Goal: Check status

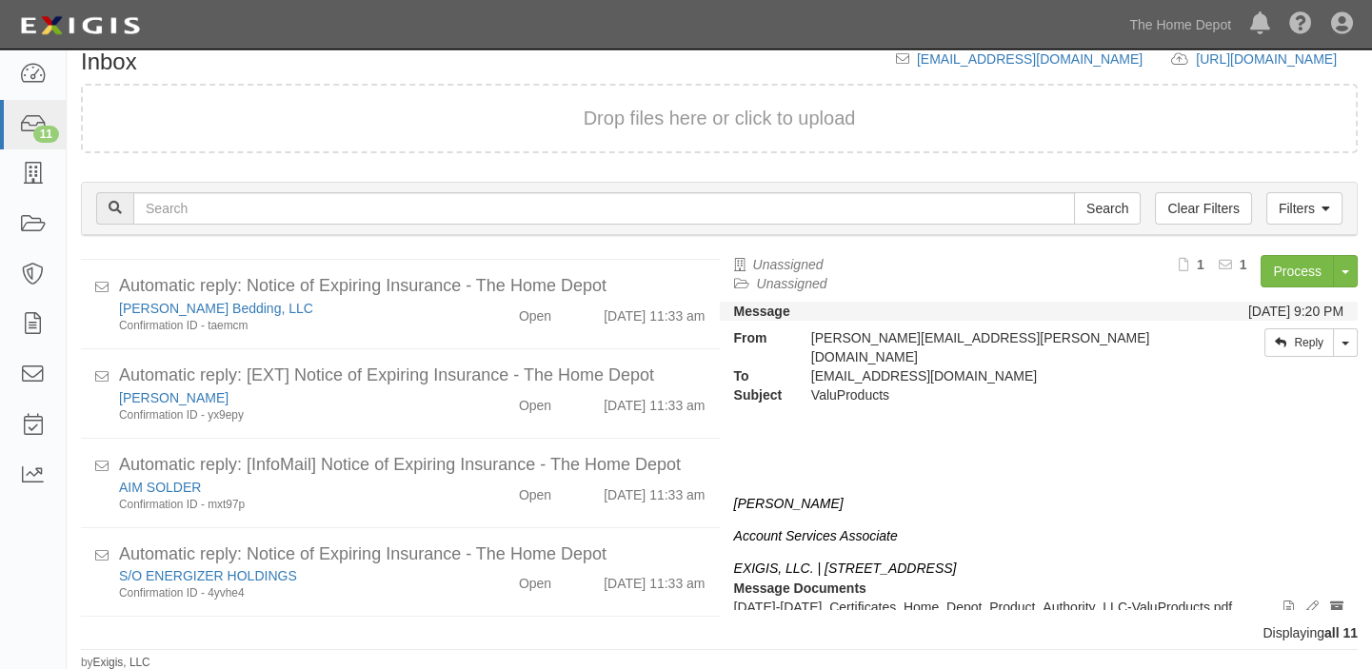
scroll to position [630, 0]
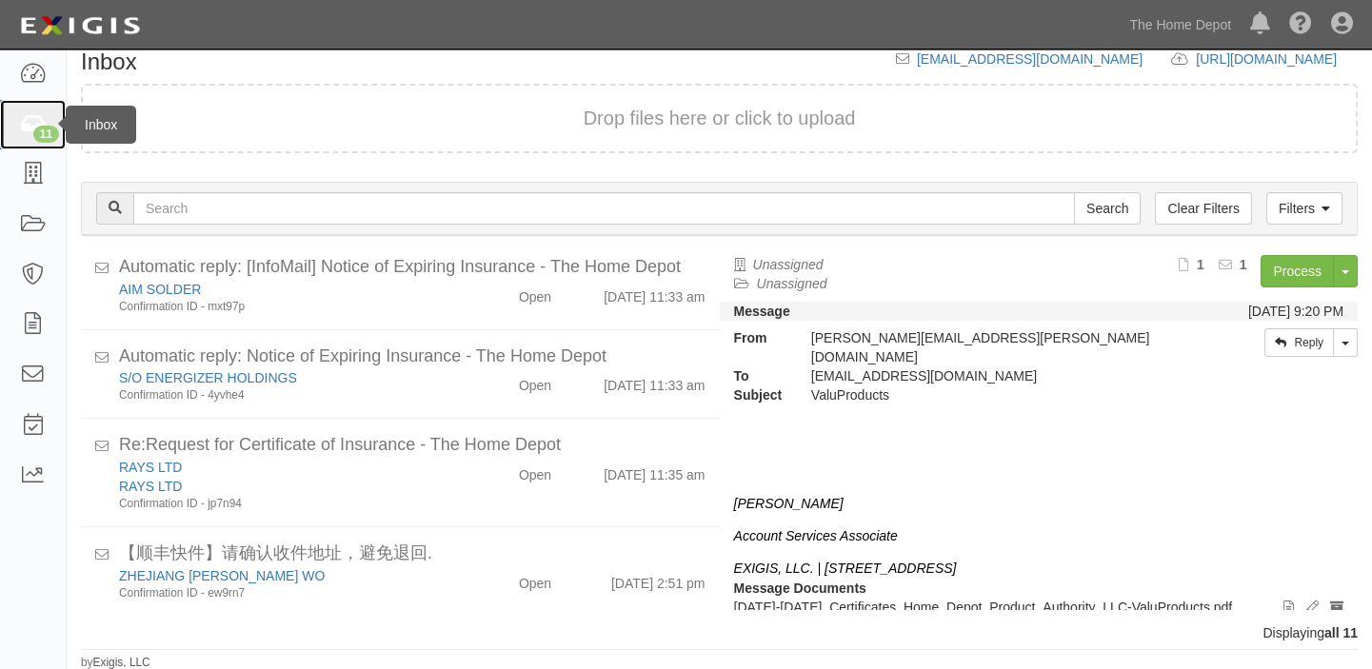
click at [40, 111] on link "11" at bounding box center [33, 125] width 66 height 50
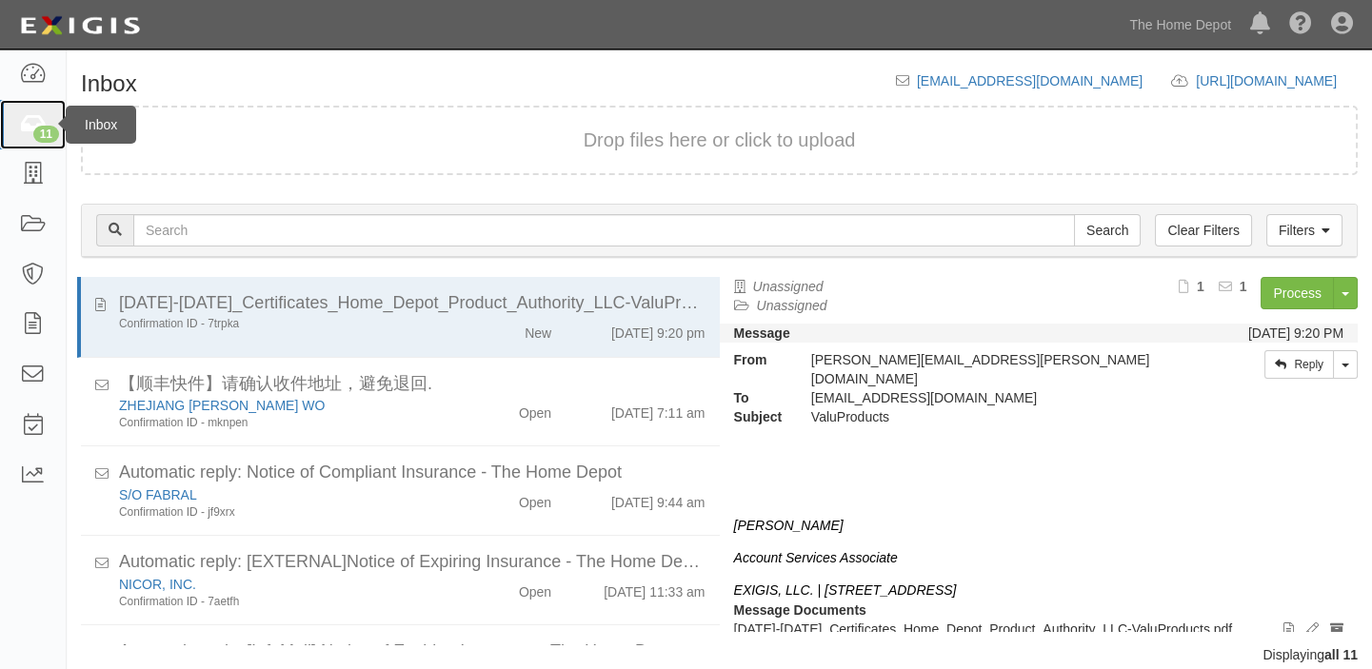
click at [28, 137] on link "11" at bounding box center [33, 125] width 66 height 50
